Goal: Transaction & Acquisition: Purchase product/service

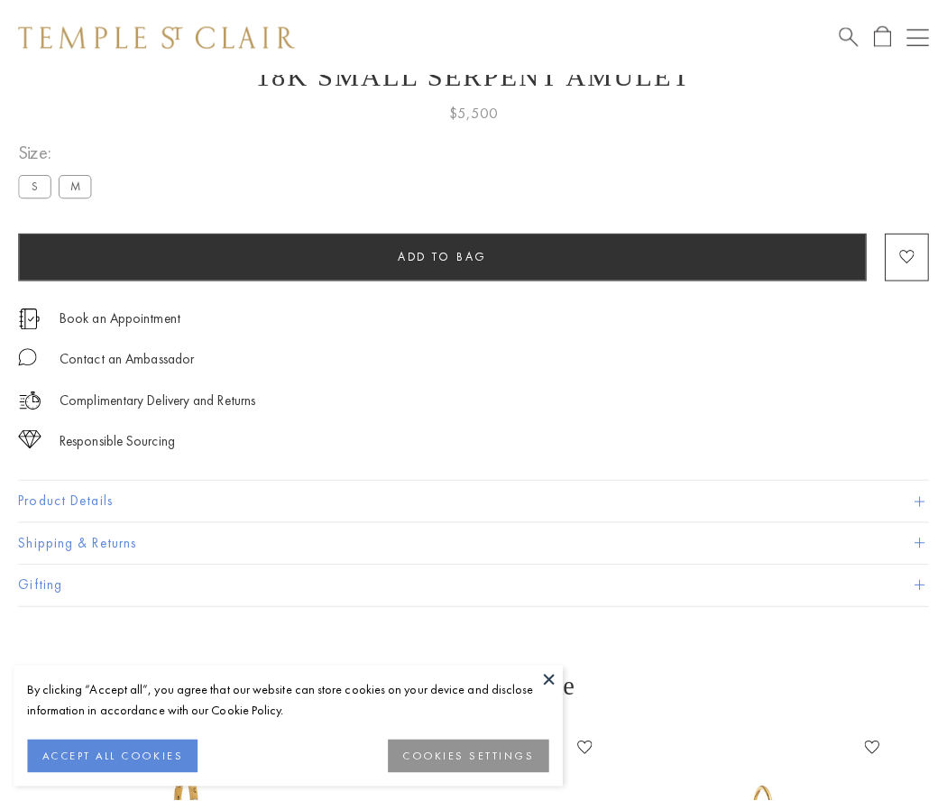
scroll to position [72, 0]
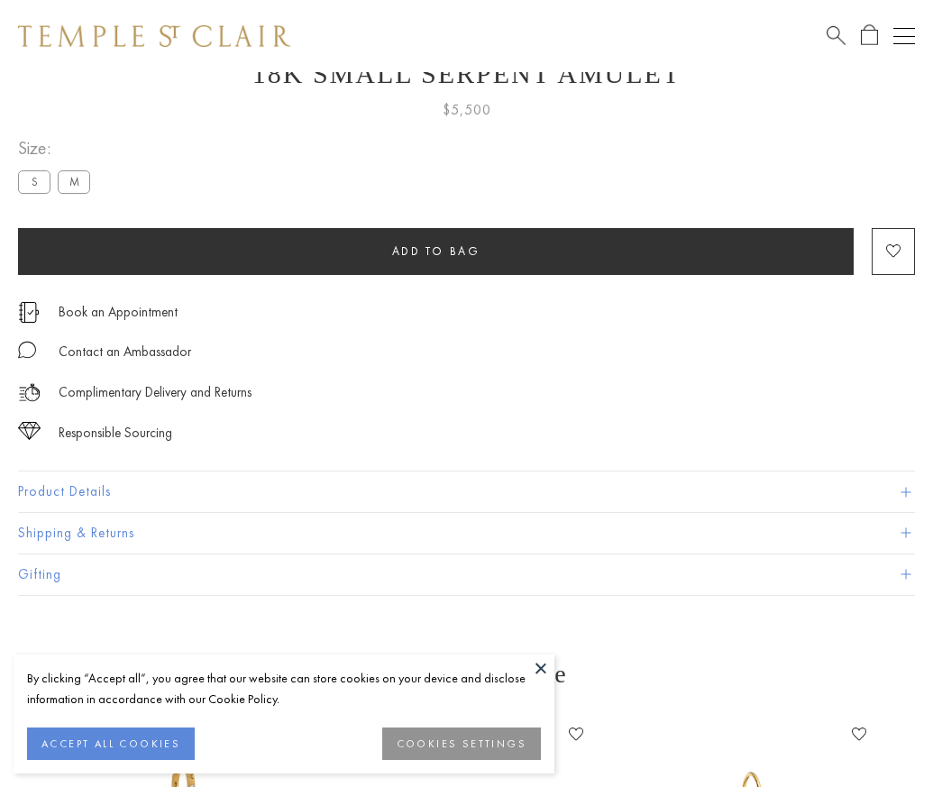
click at [436, 251] on span "Add to bag" at bounding box center [436, 250] width 88 height 15
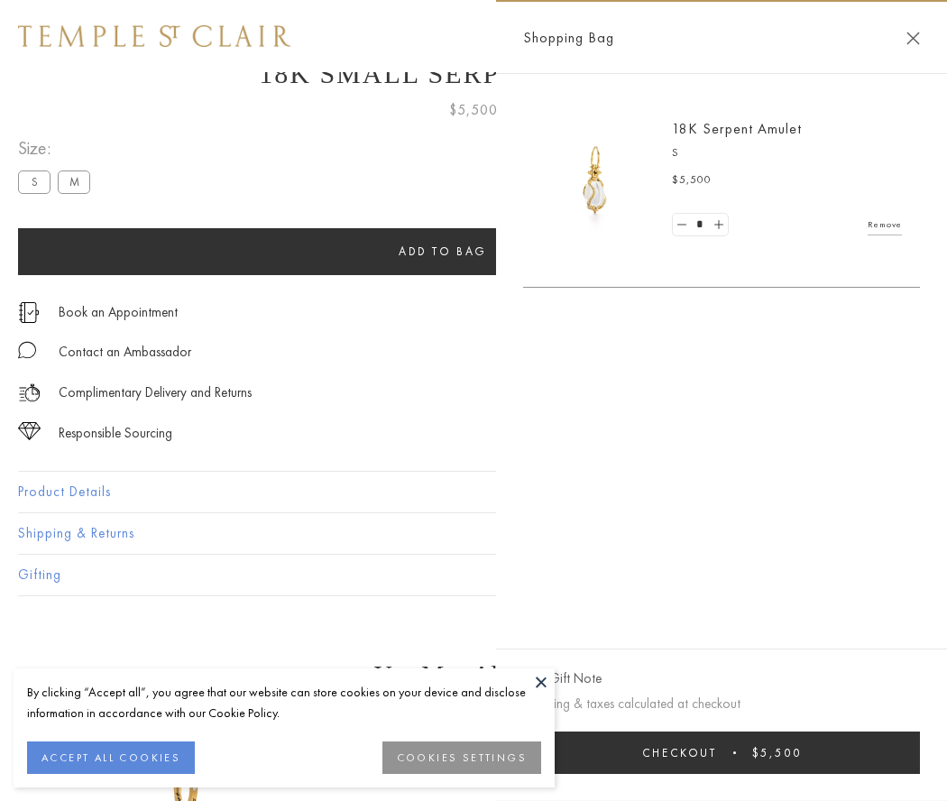
click at [721, 752] on button "Checkout $5,500" at bounding box center [721, 752] width 397 height 42
